Goal: Task Accomplishment & Management: Manage account settings

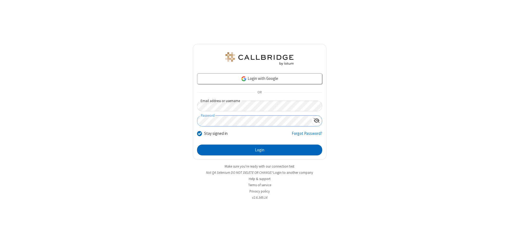
click at [260, 150] on button "Login" at bounding box center [259, 149] width 125 height 11
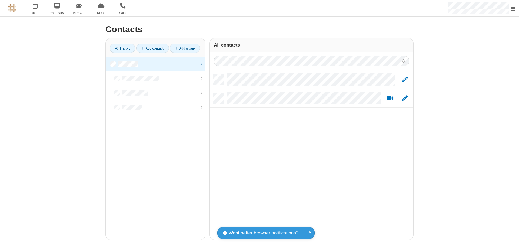
scroll to position [165, 199]
click at [155, 64] on link at bounding box center [155, 64] width 99 height 15
click at [152, 48] on link "Add contact" at bounding box center [152, 48] width 33 height 9
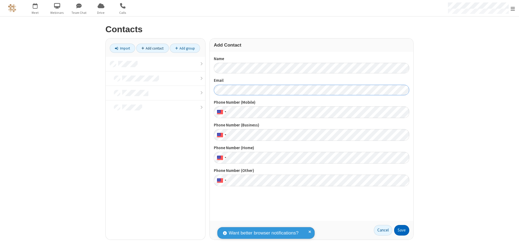
click at [402, 230] on button "Save" at bounding box center [401, 230] width 15 height 11
